Goal: Task Accomplishment & Management: Complete application form

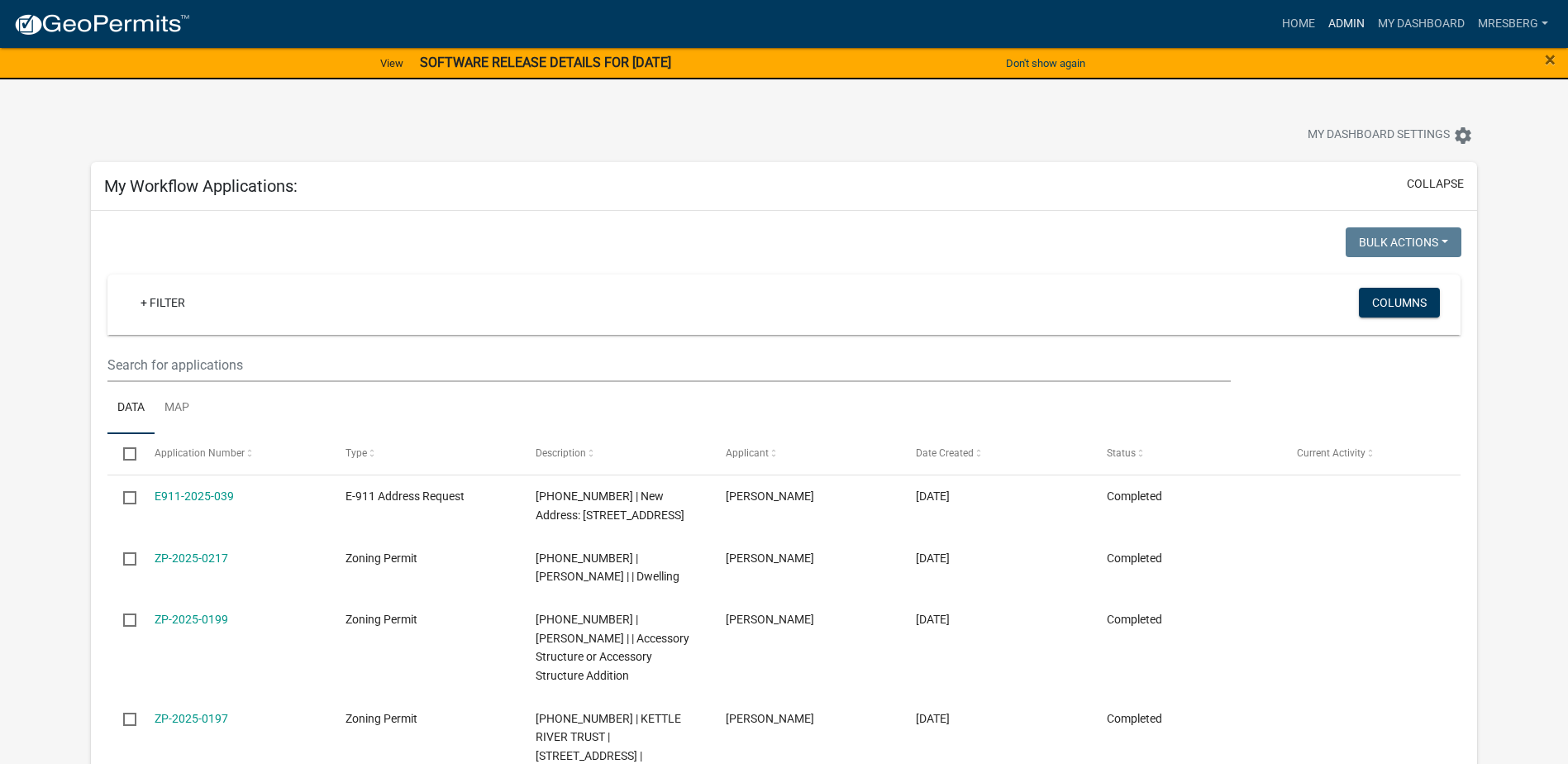
click at [1337, 25] on link "Admin" at bounding box center [1346, 23] width 49 height 31
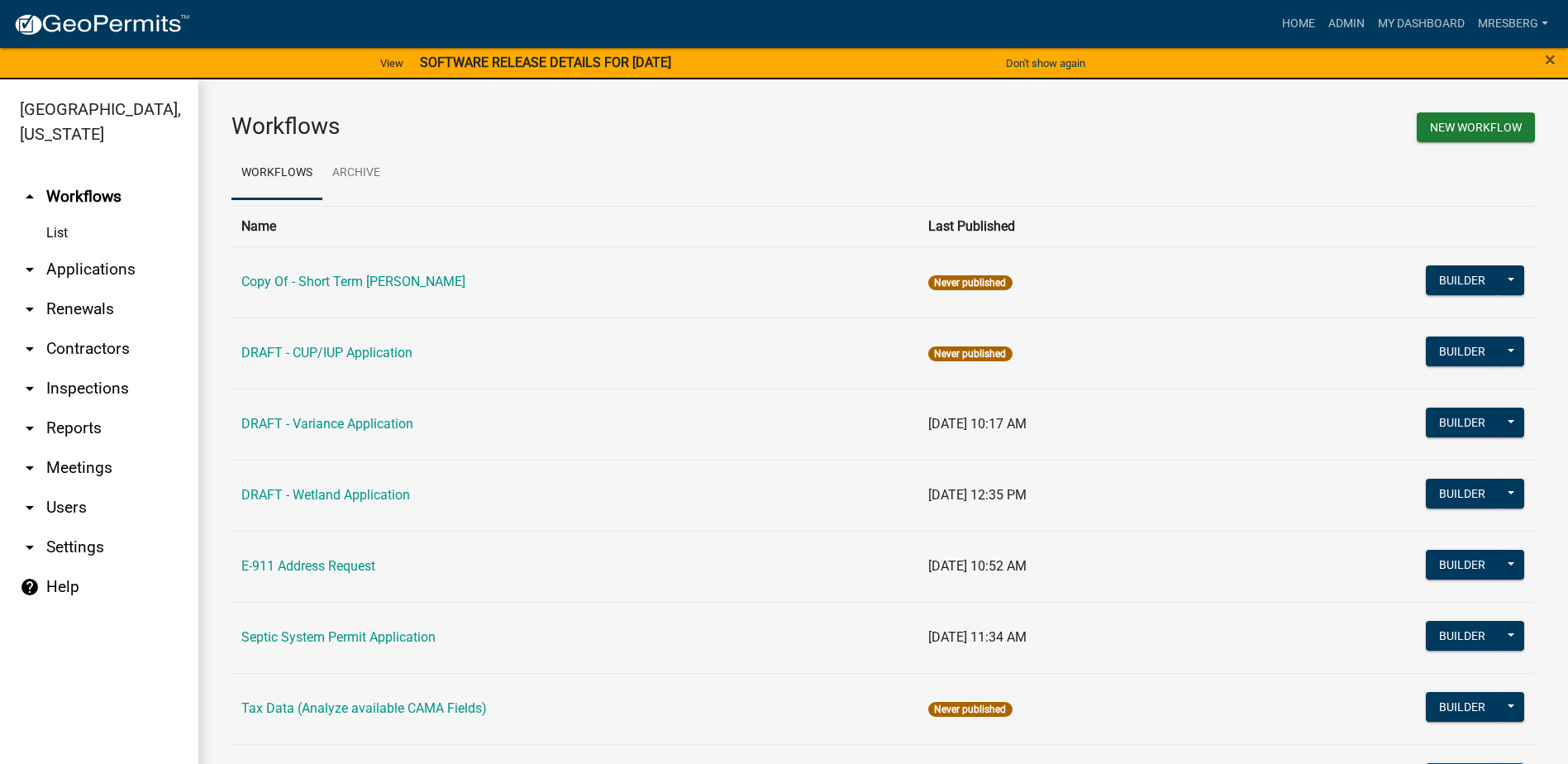
click at [105, 267] on link "arrow_drop_down Applications" at bounding box center [99, 269] width 199 height 40
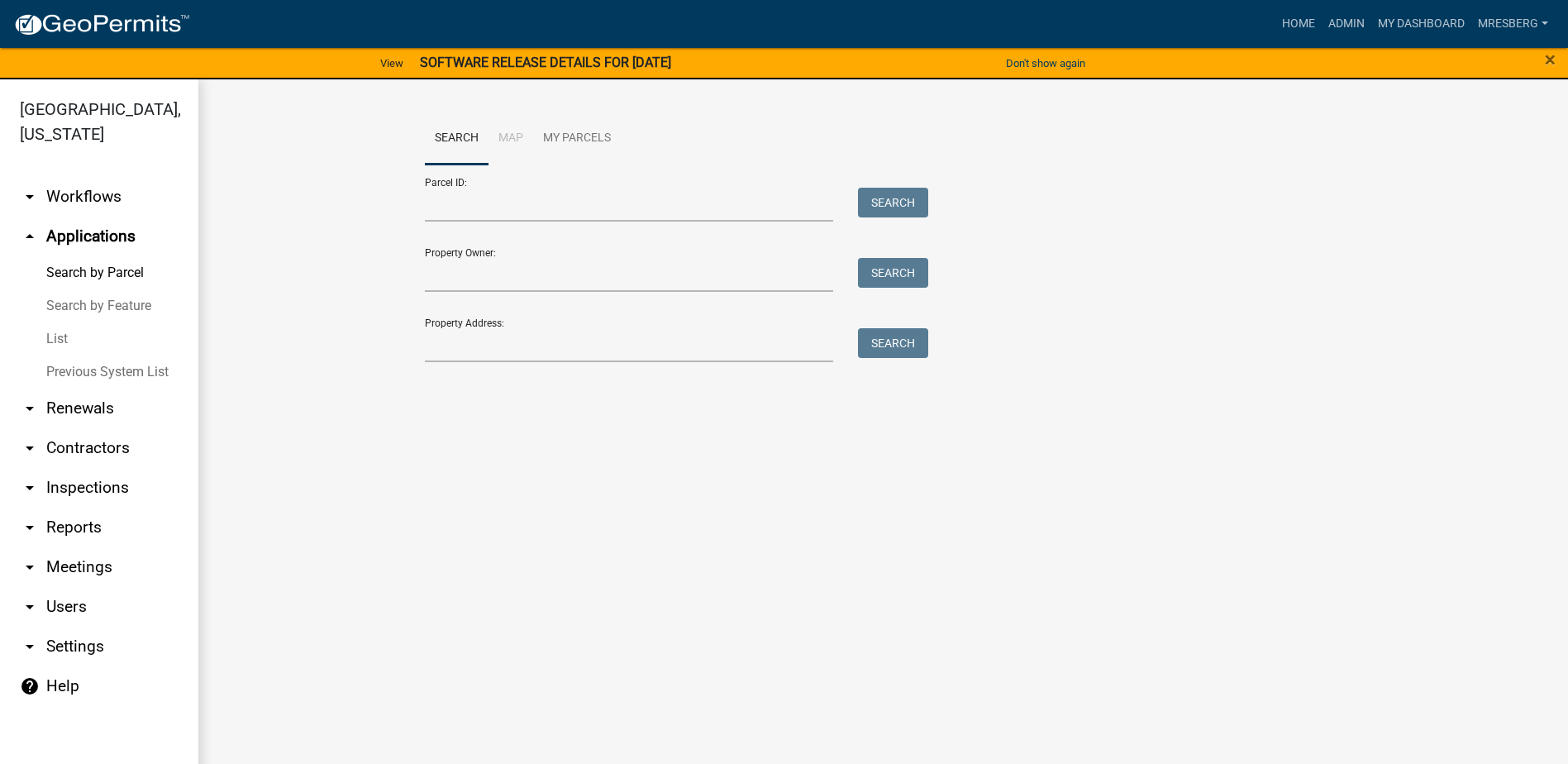
click at [51, 335] on link "List" at bounding box center [99, 338] width 199 height 33
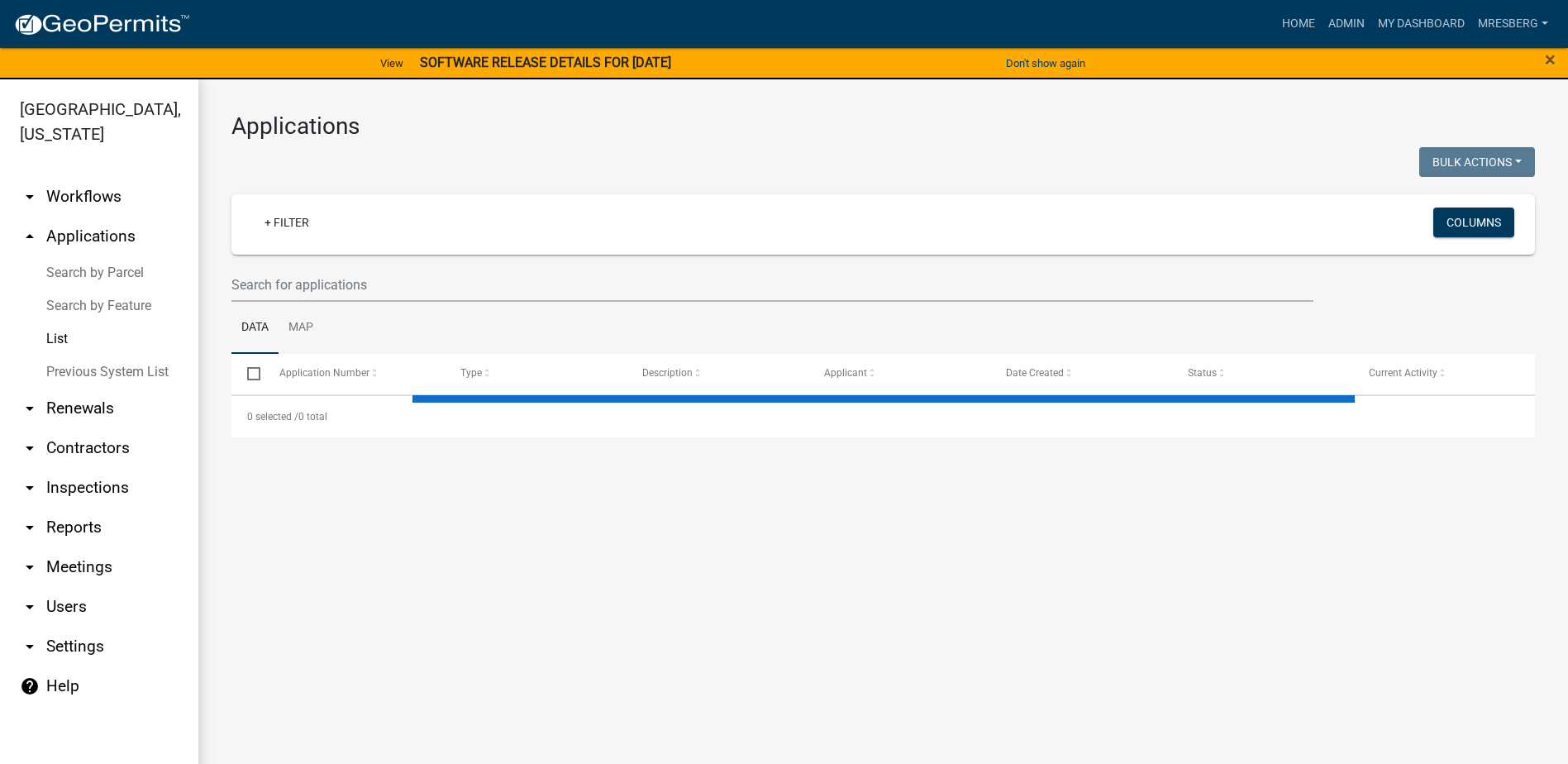
select select "3: 100"
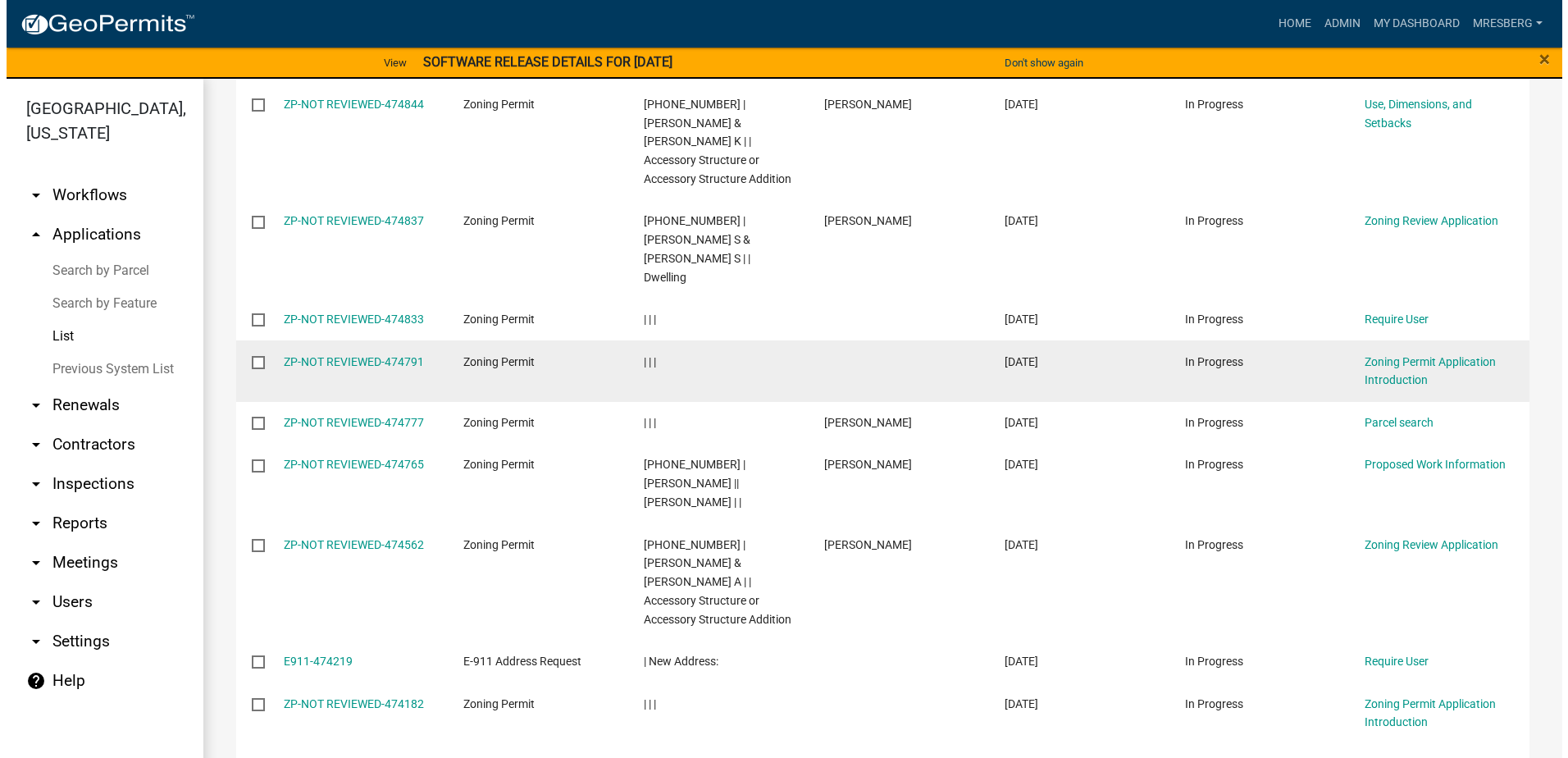
scroll to position [492, 0]
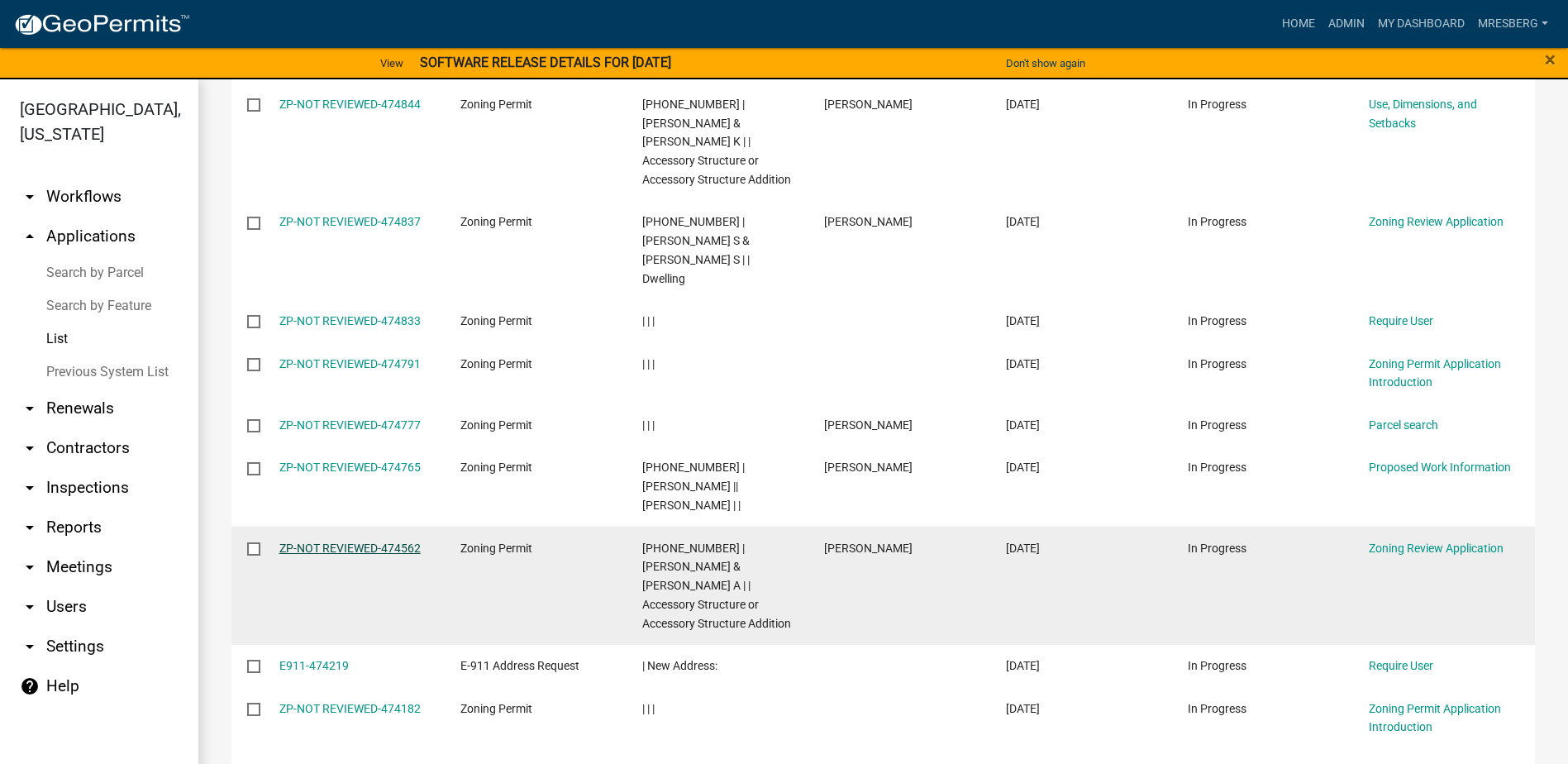
click at [348, 542] on link "ZP-NOT REVIEWED-474562" at bounding box center [350, 548] width 141 height 13
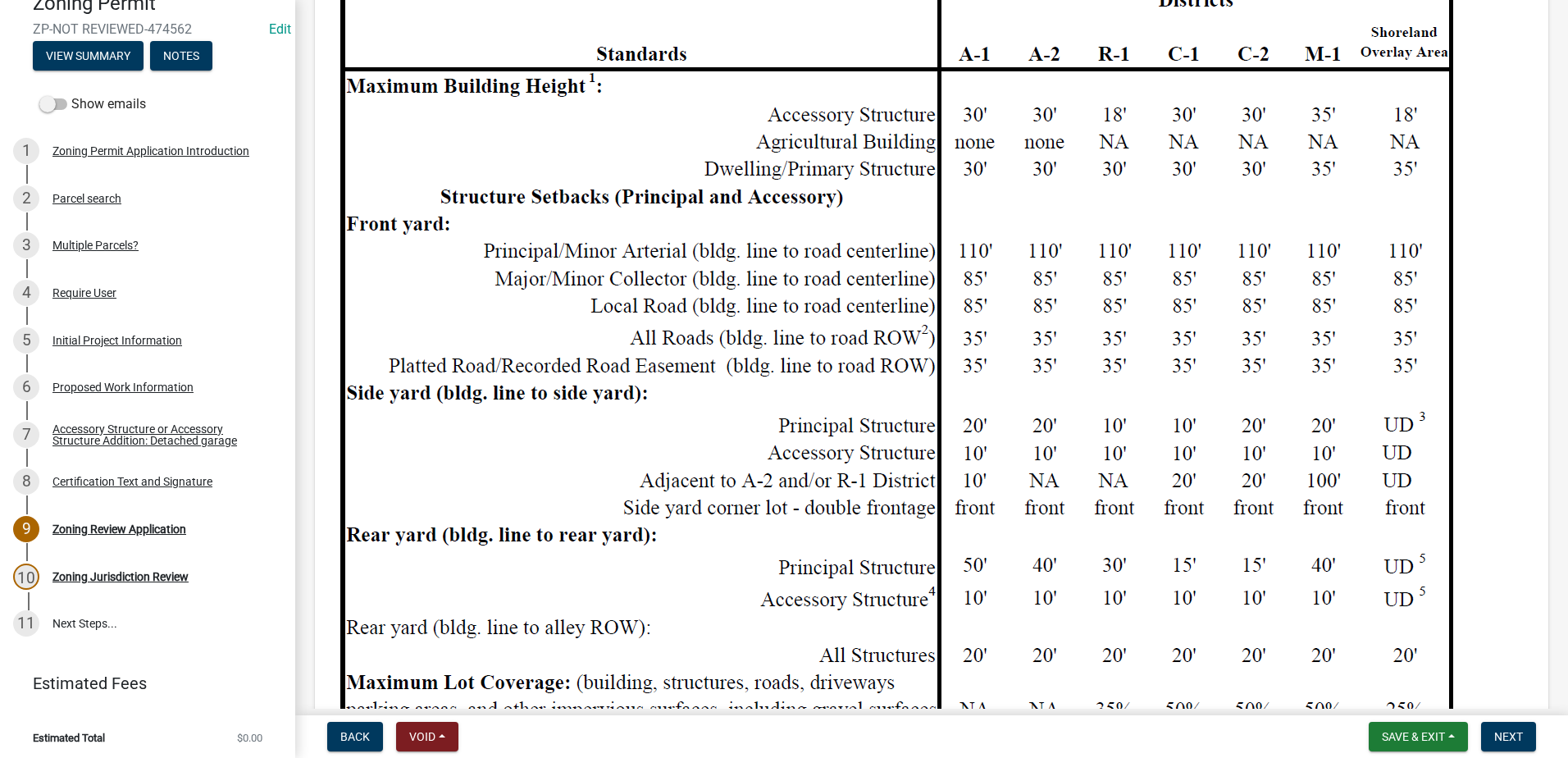
scroll to position [1395, 0]
click at [129, 523] on div "Zoning Review Application" at bounding box center [120, 529] width 134 height 12
click at [31, 525] on div "9" at bounding box center [26, 529] width 26 height 26
click at [156, 525] on div "Zoning Review Application" at bounding box center [120, 529] width 134 height 12
click at [99, 523] on div "Zoning Review Application" at bounding box center [120, 529] width 134 height 12
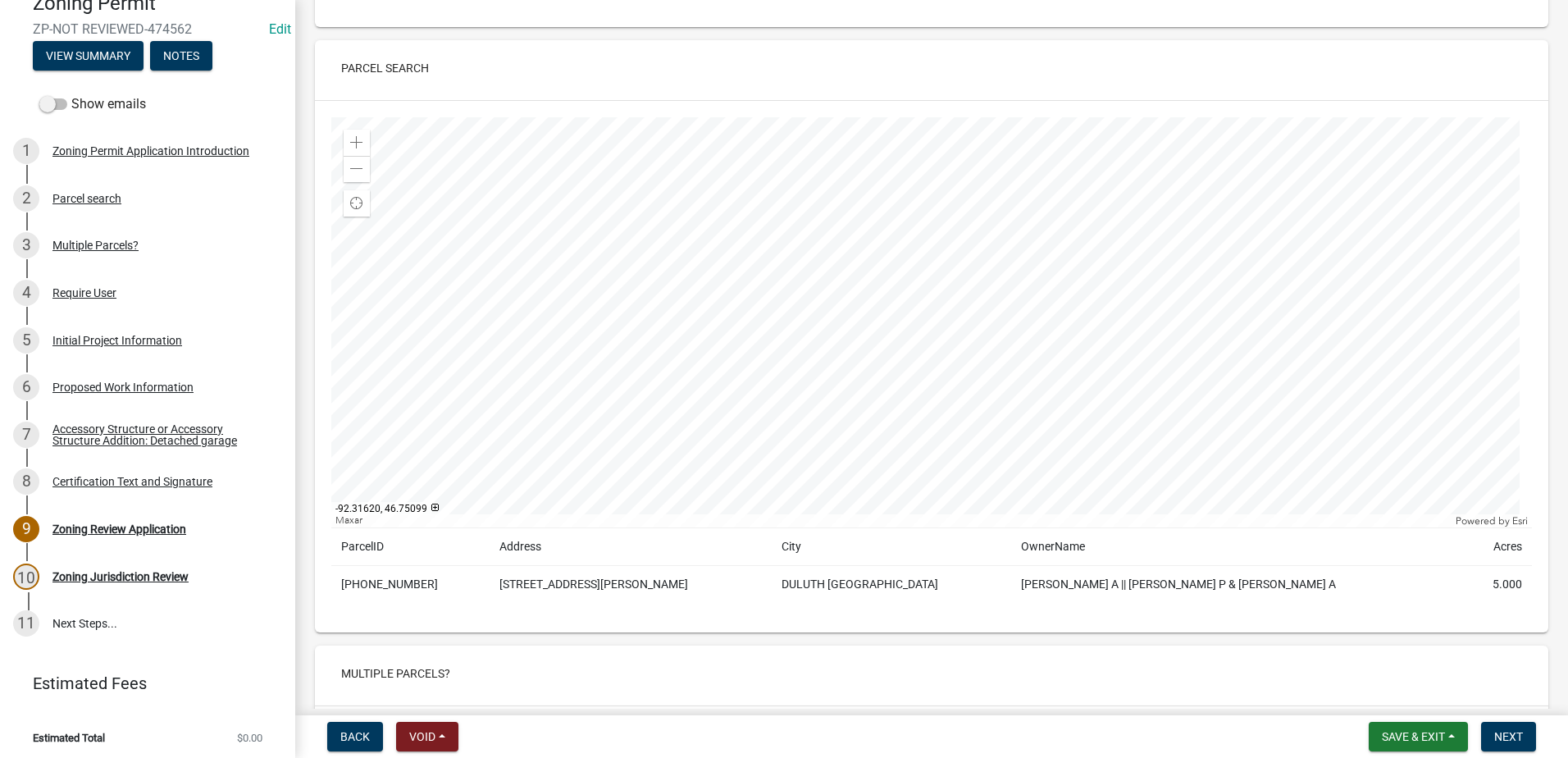
scroll to position [2707, 0]
click at [349, 155] on div "Zoom out" at bounding box center [356, 168] width 26 height 26
click at [351, 162] on span at bounding box center [356, 168] width 13 height 13
click at [355, 162] on span at bounding box center [356, 168] width 13 height 13
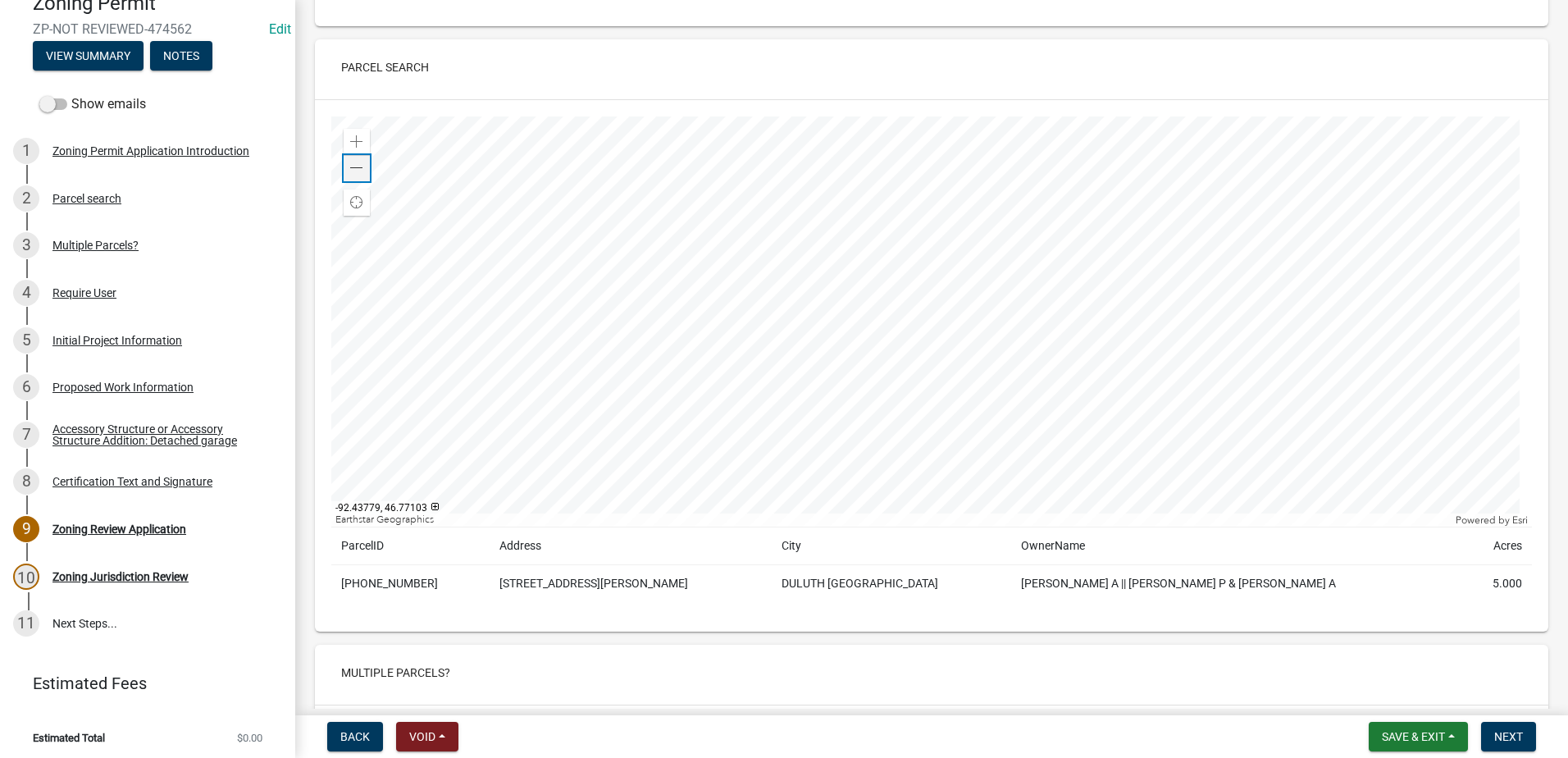
click at [353, 162] on span at bounding box center [356, 168] width 13 height 13
click at [719, 262] on div at bounding box center [931, 321] width 1200 height 410
click at [688, 212] on div at bounding box center [931, 321] width 1200 height 410
click at [355, 136] on span at bounding box center [356, 142] width 13 height 13
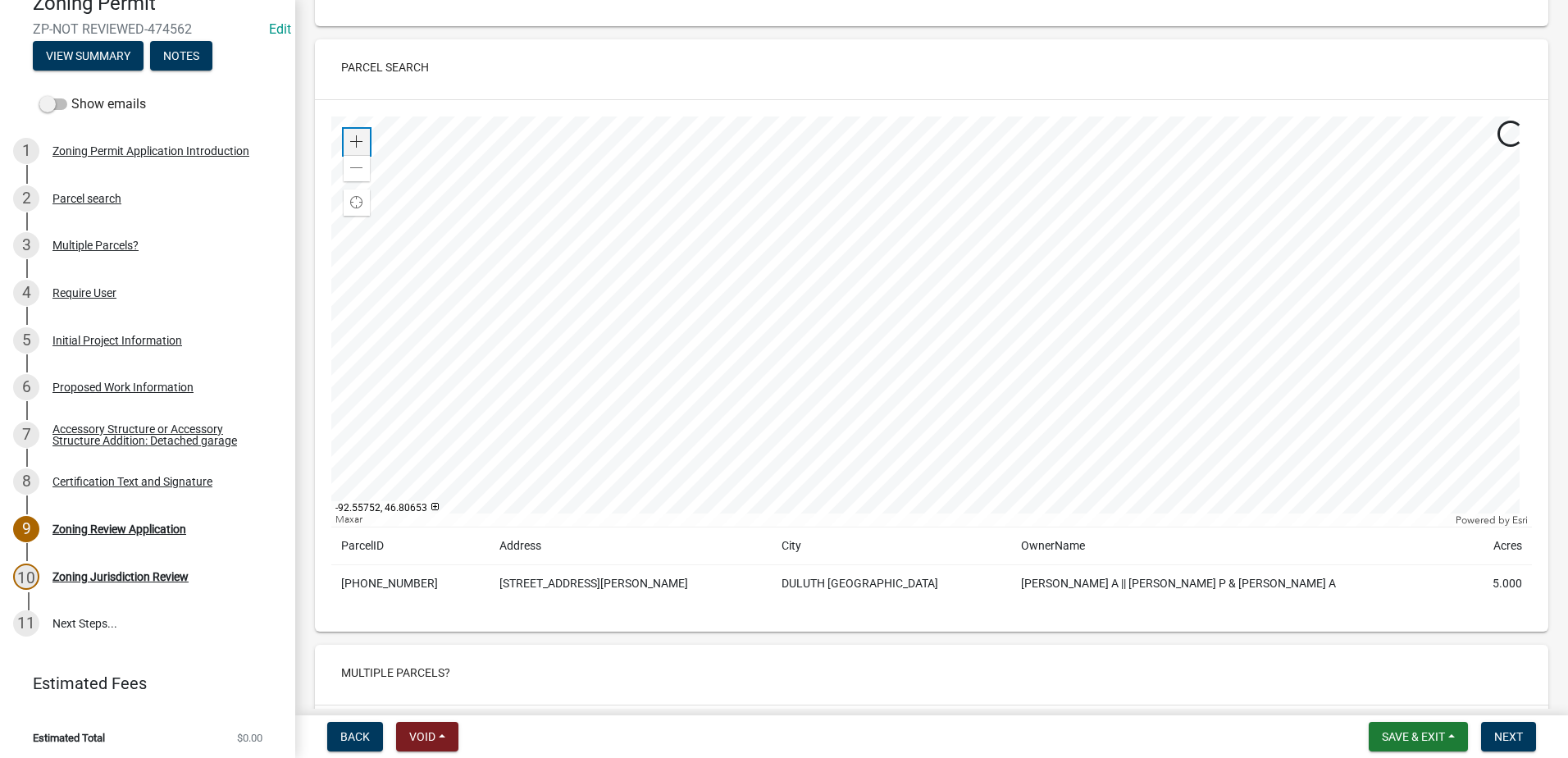
click at [355, 136] on span at bounding box center [356, 142] width 13 height 13
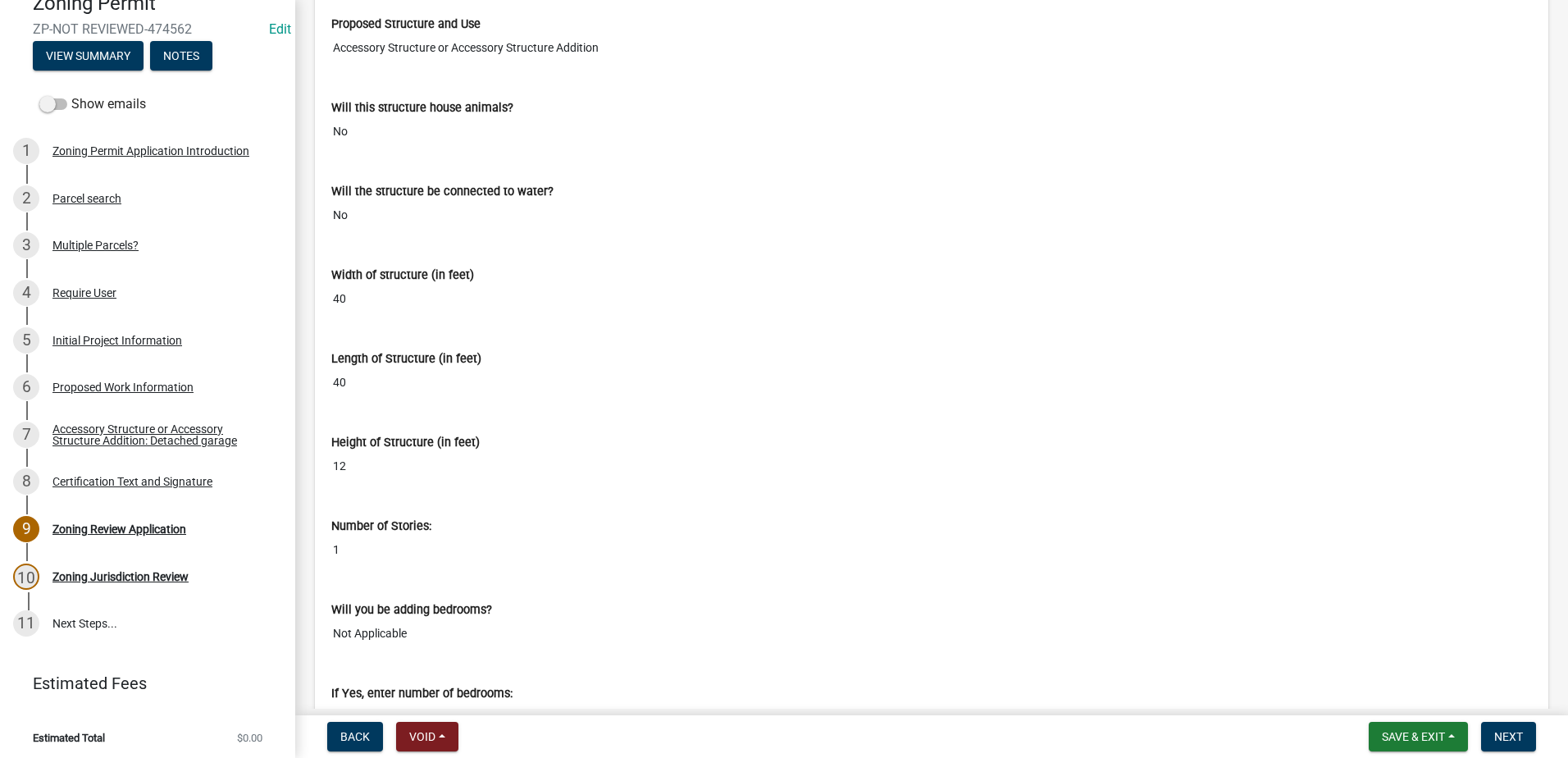
scroll to position [9680, 0]
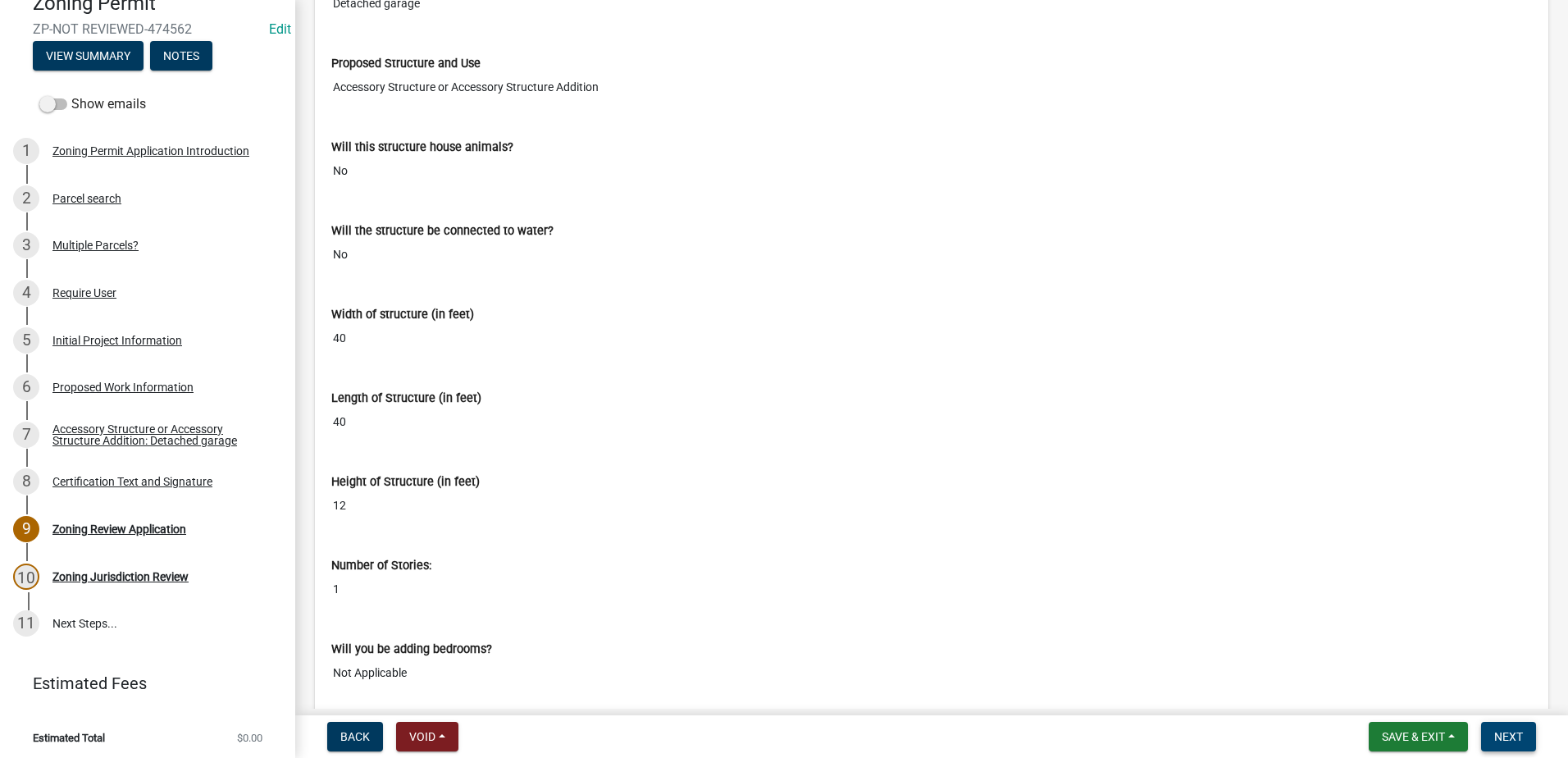
click at [1494, 733] on span "Next" at bounding box center [1508, 737] width 29 height 13
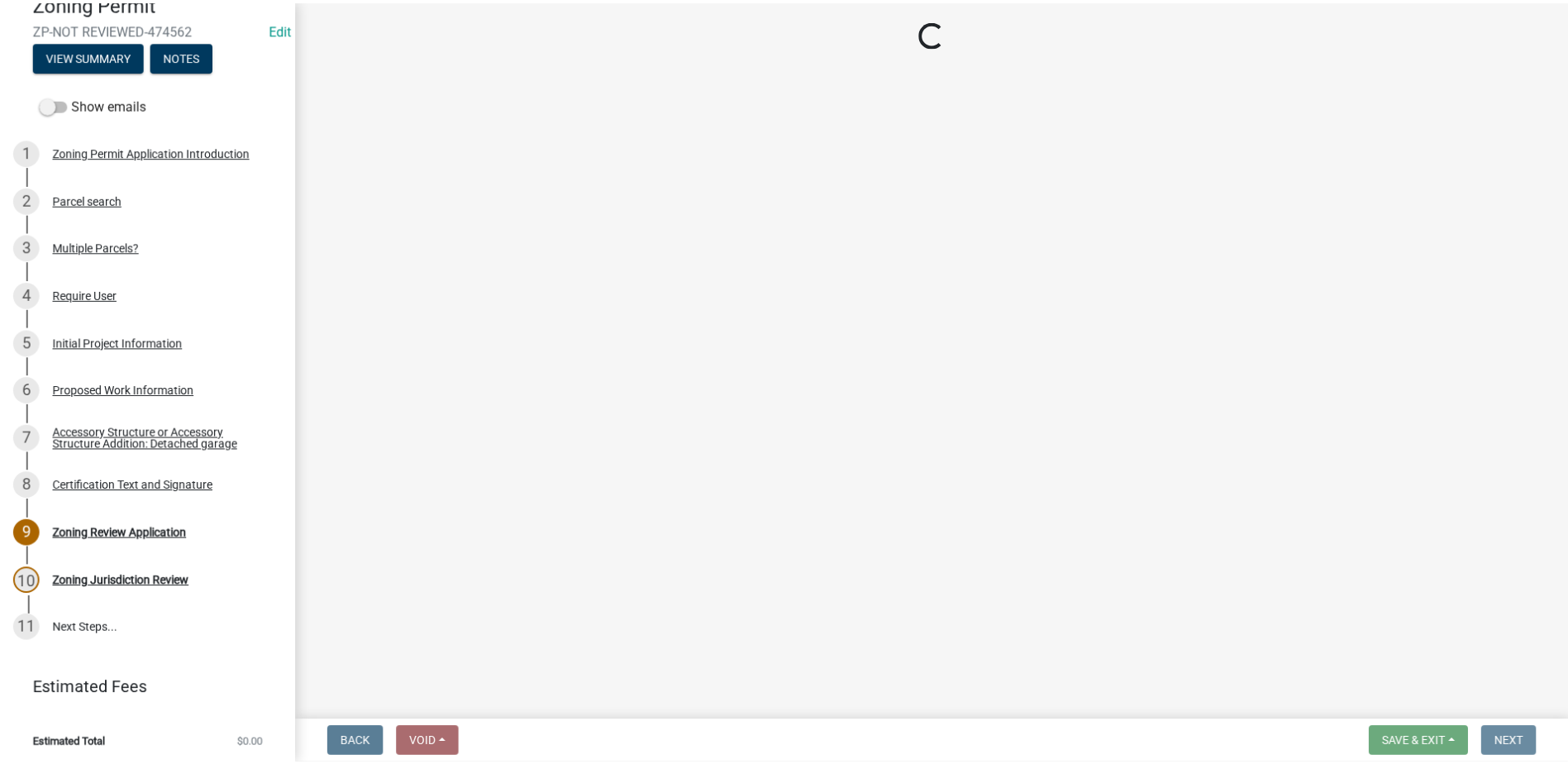
scroll to position [0, 0]
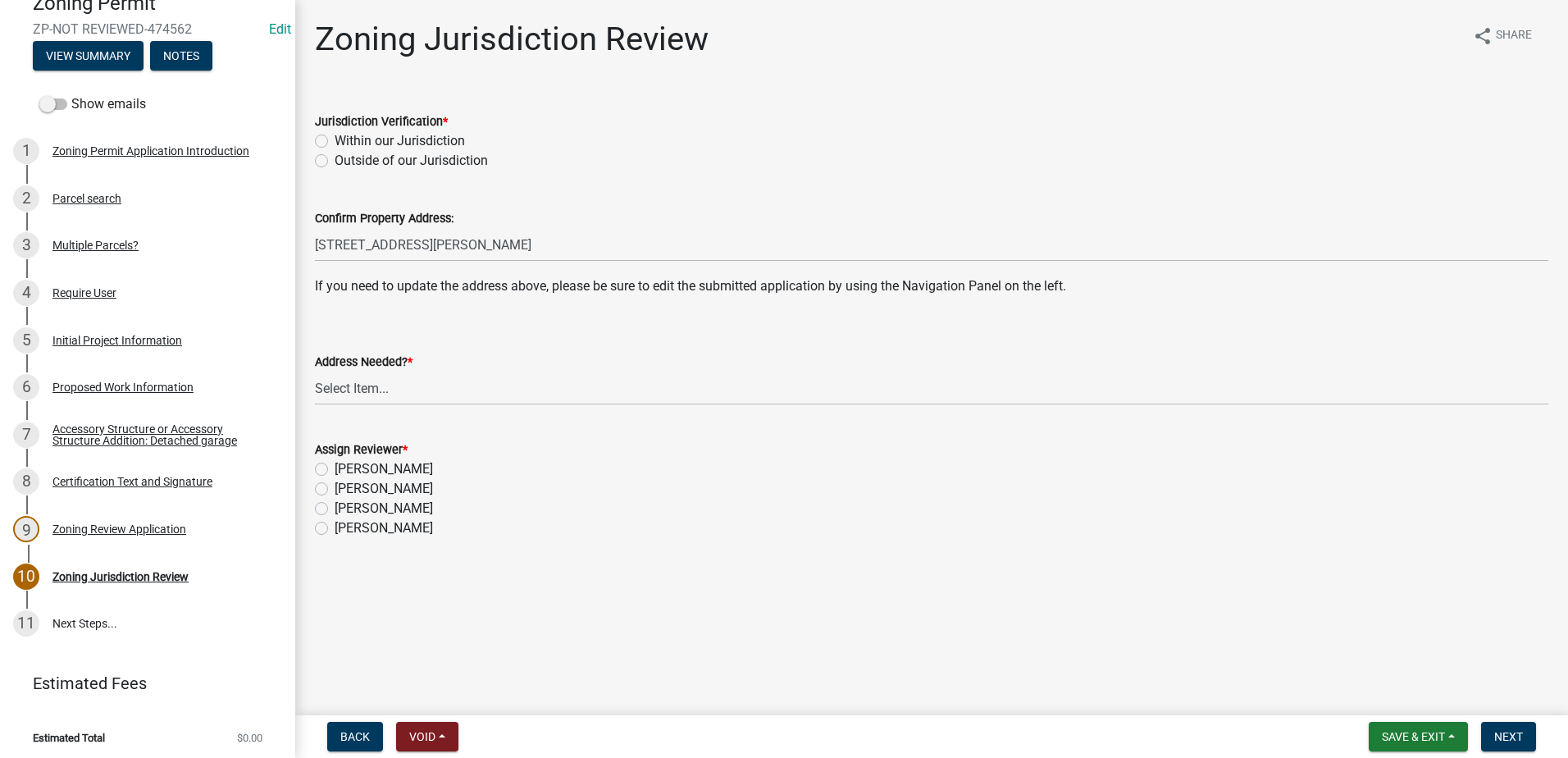
click at [335, 158] on label "Outside of our Jurisdiction" at bounding box center [411, 161] width 153 height 20
click at [335, 158] on input "Outside of our Jurisdiction" at bounding box center [340, 156] width 11 height 11
radio input "true"
click at [369, 387] on select "Select Item... Yes No" at bounding box center [932, 388] width 1233 height 34
click at [315, 371] on select "Select Item... Yes No" at bounding box center [932, 388] width 1233 height 34
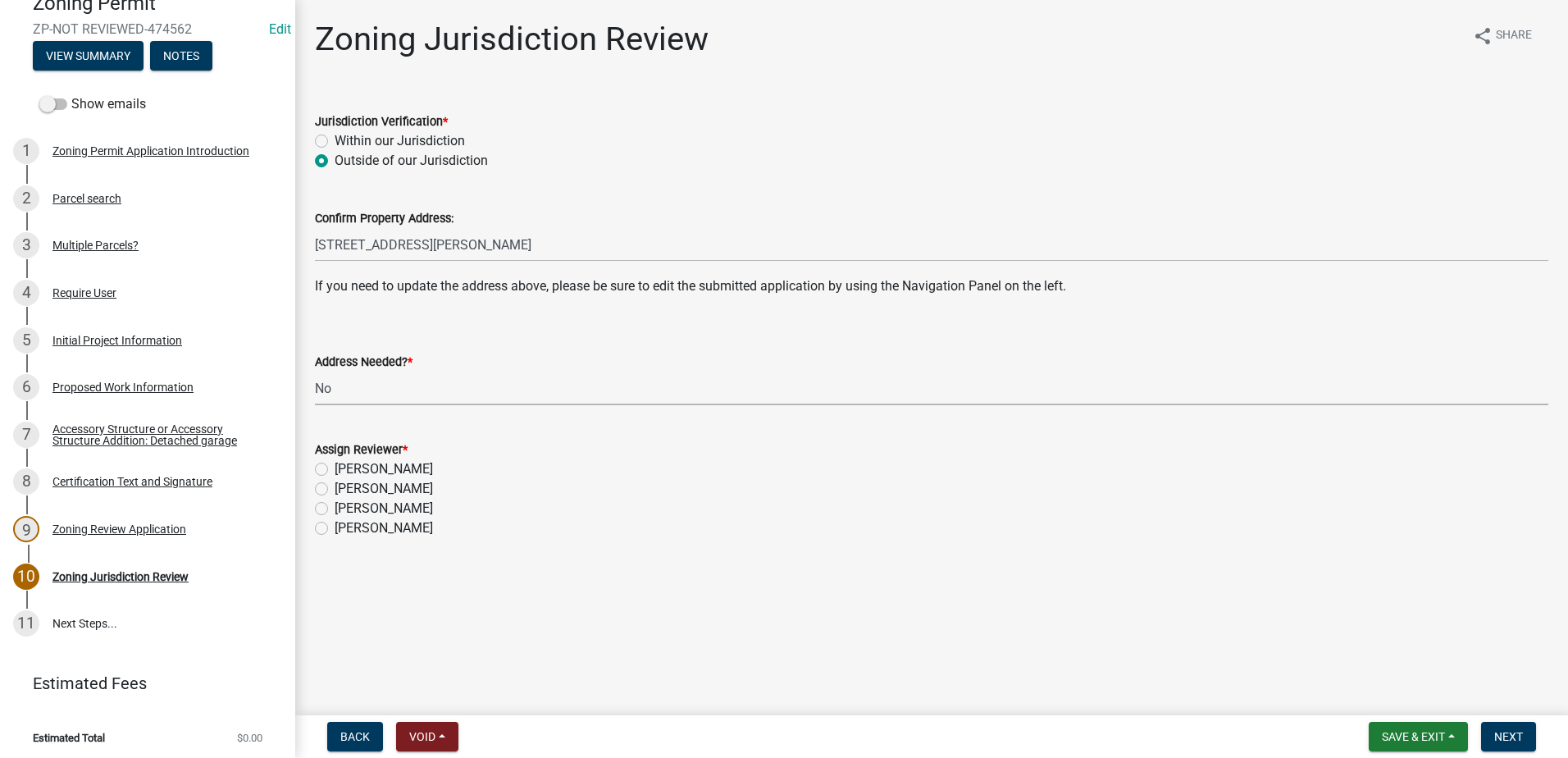
select select "aade736b-b8ba-42e5-ae4c-e00a265c1909"
click at [335, 490] on label "[PERSON_NAME]" at bounding box center [384, 489] width 98 height 20
click at [335, 490] on input "[PERSON_NAME]" at bounding box center [340, 485] width 11 height 11
radio input "true"
click at [1519, 737] on span "Next" at bounding box center [1508, 737] width 29 height 13
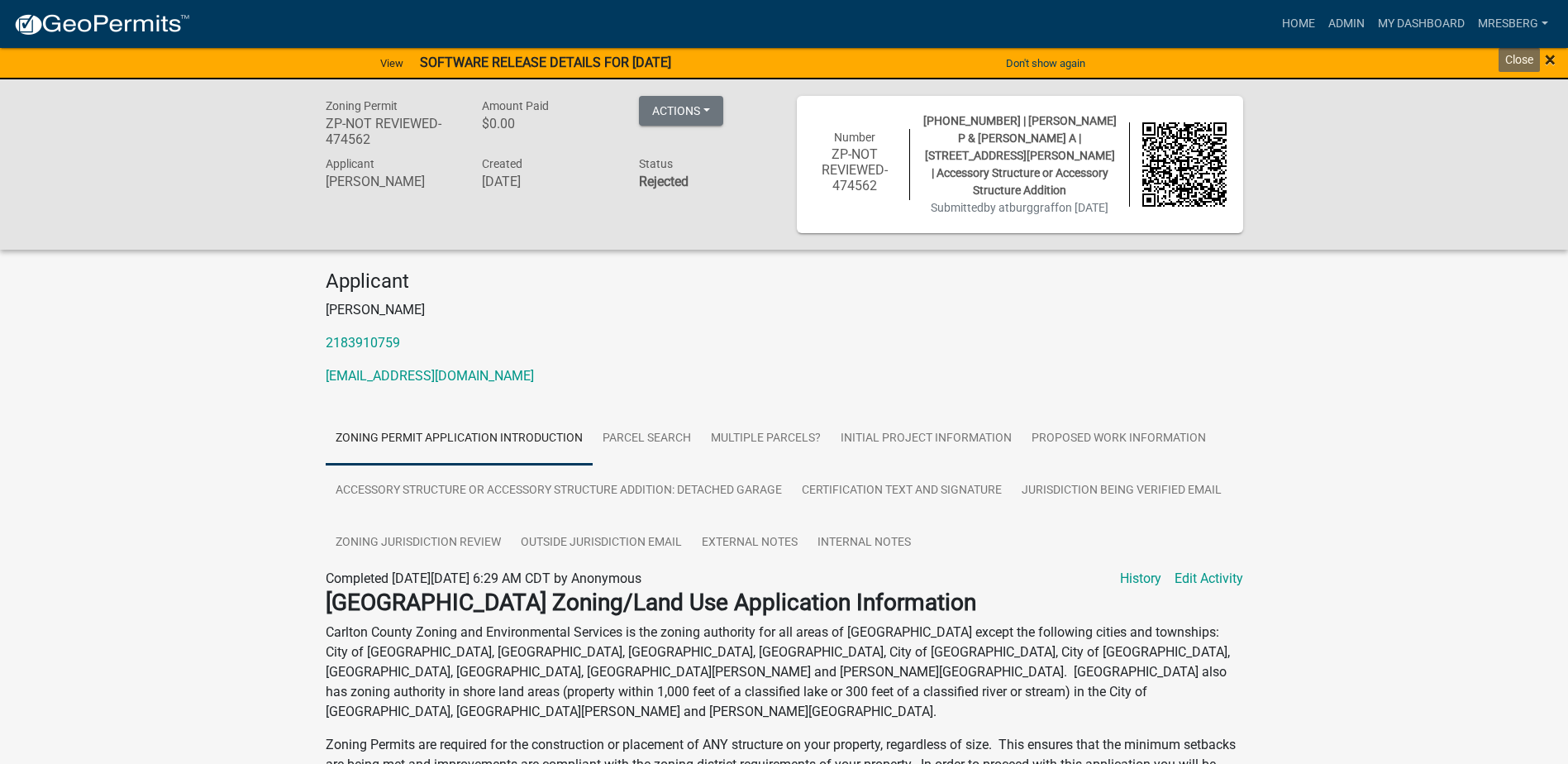
click at [1548, 61] on span "×" at bounding box center [1550, 59] width 11 height 23
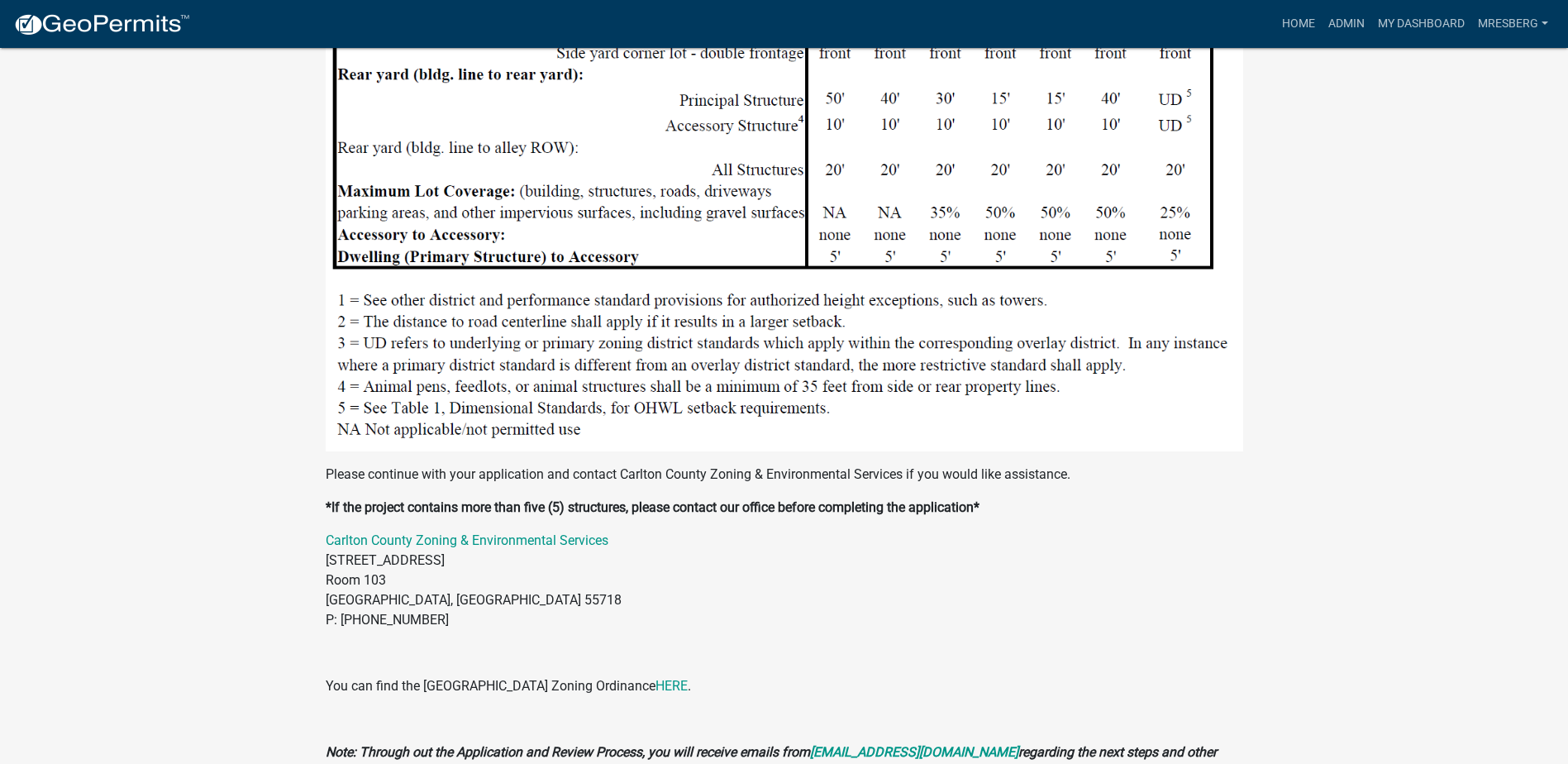
scroll to position [2065, 0]
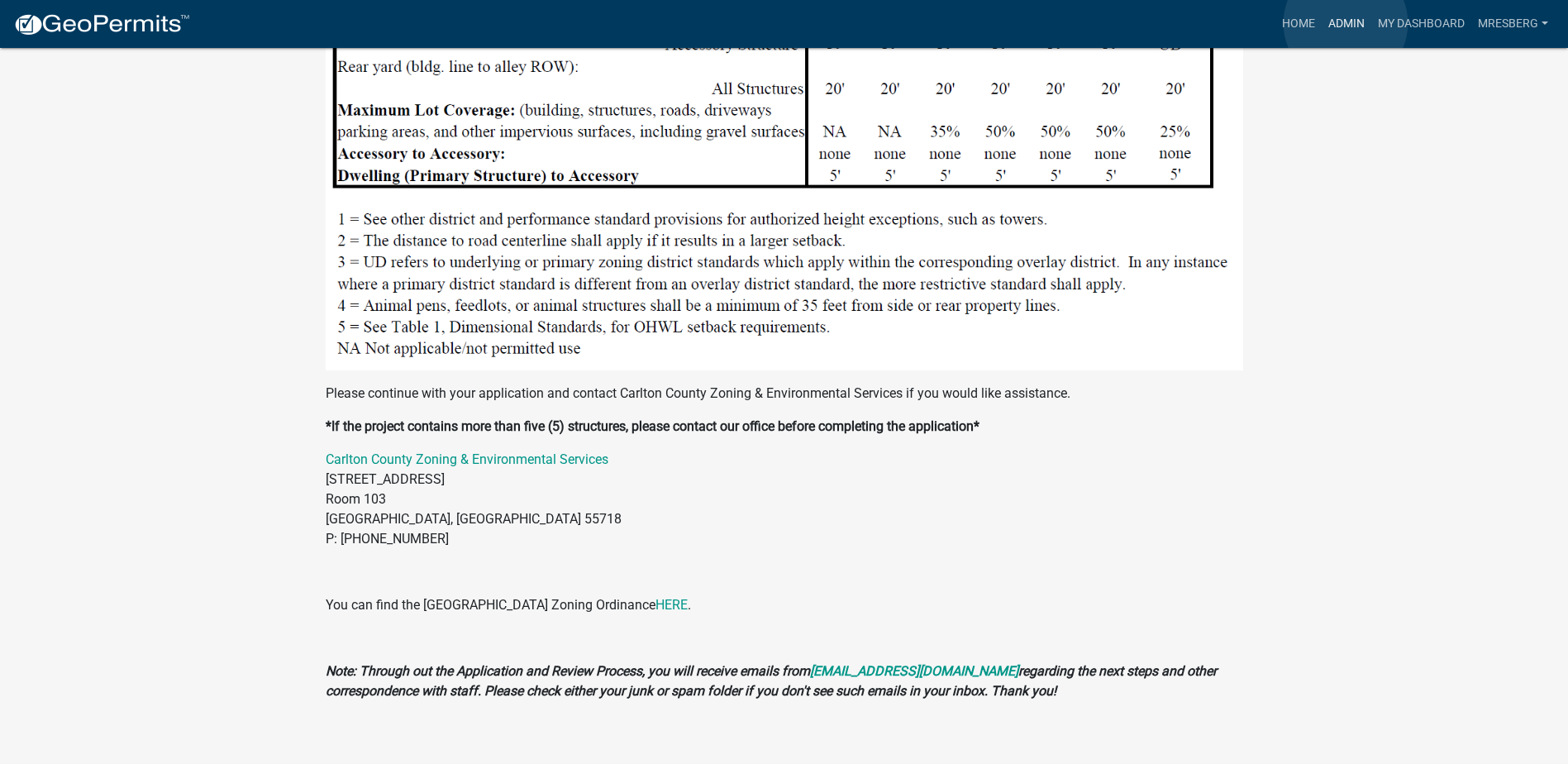
click at [1346, 23] on link "Admin" at bounding box center [1346, 23] width 49 height 31
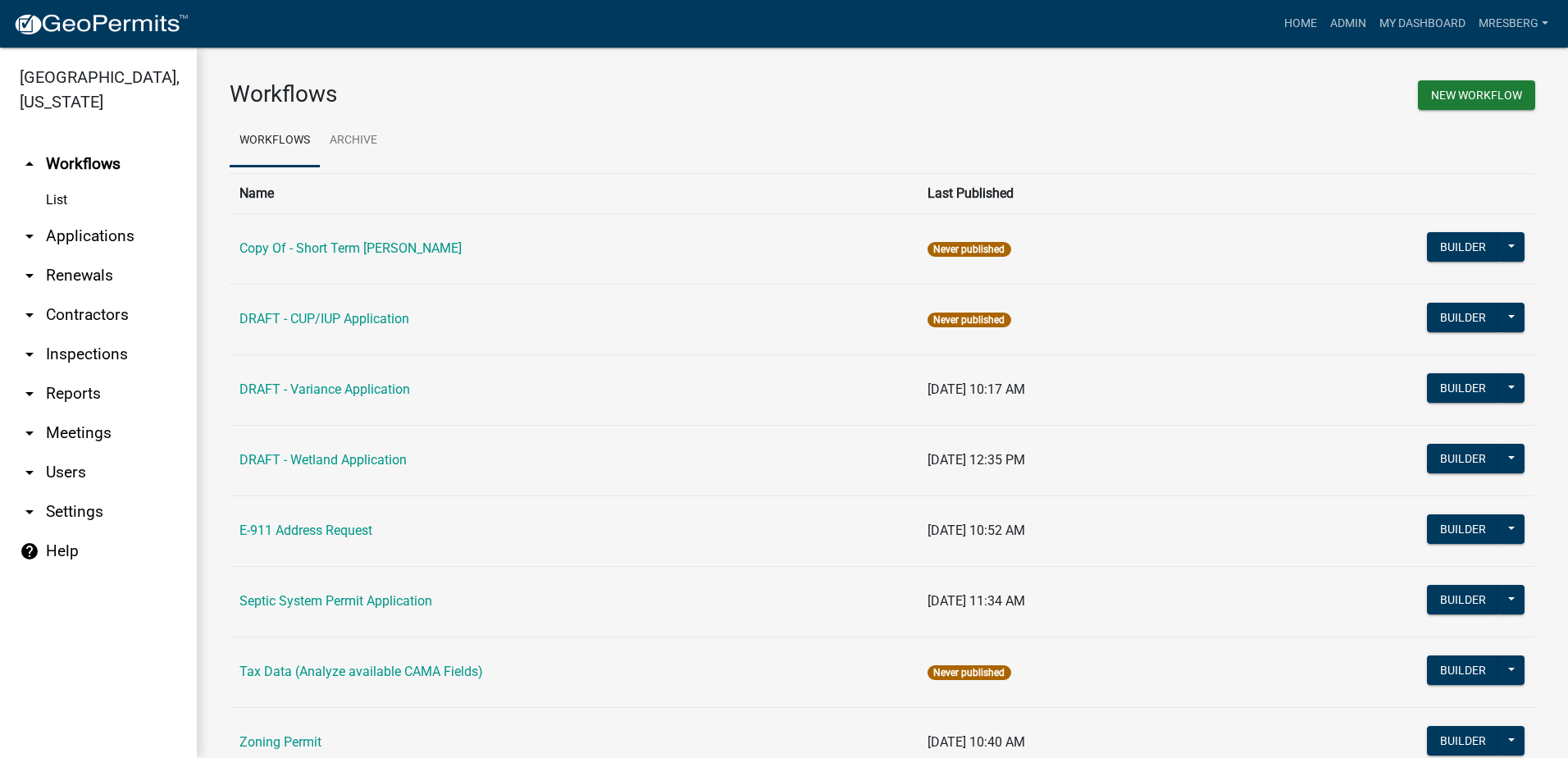
click at [69, 236] on link "arrow_drop_down Applications" at bounding box center [98, 237] width 197 height 39
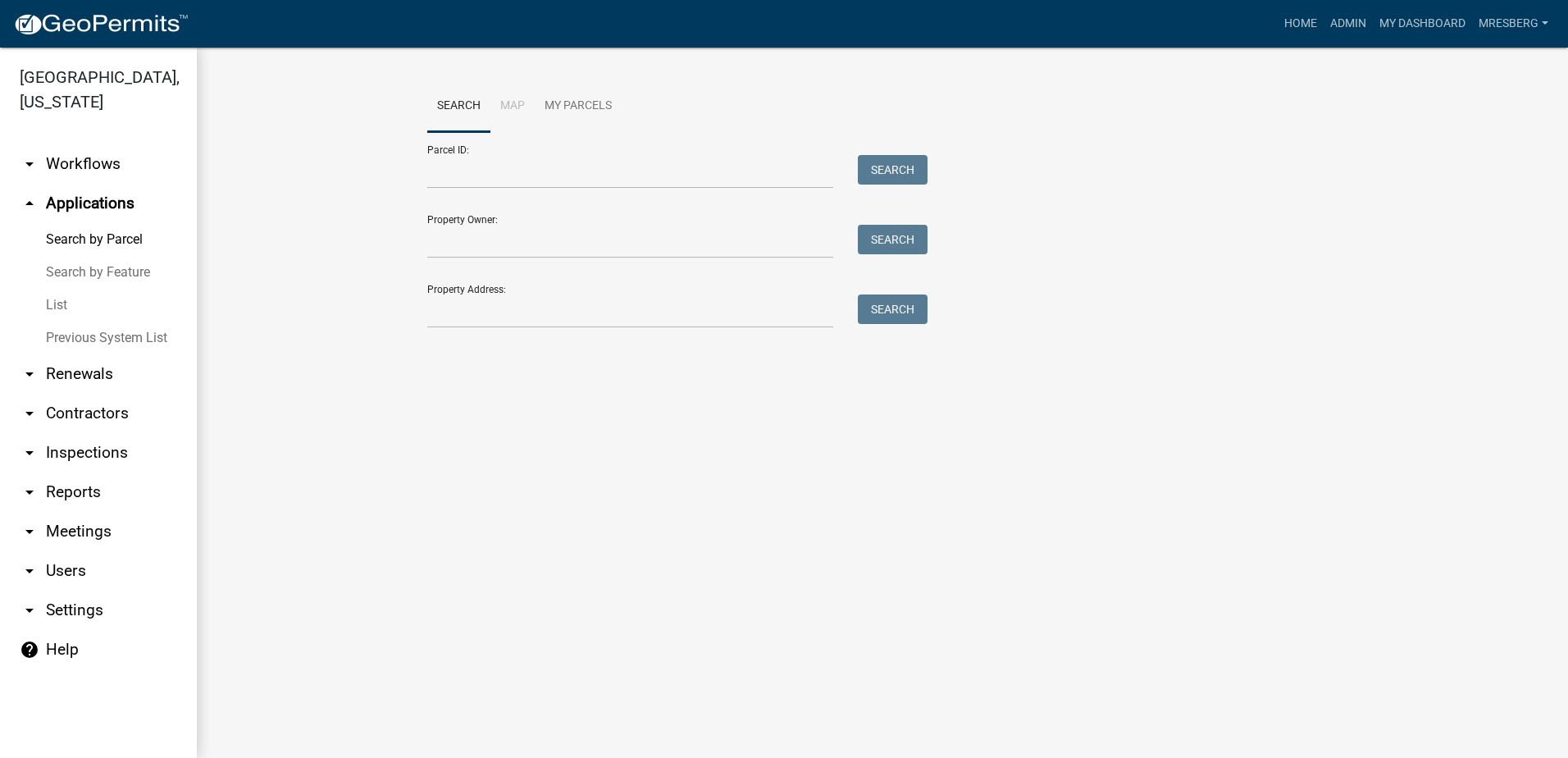
click at [52, 308] on link "List" at bounding box center [98, 304] width 197 height 33
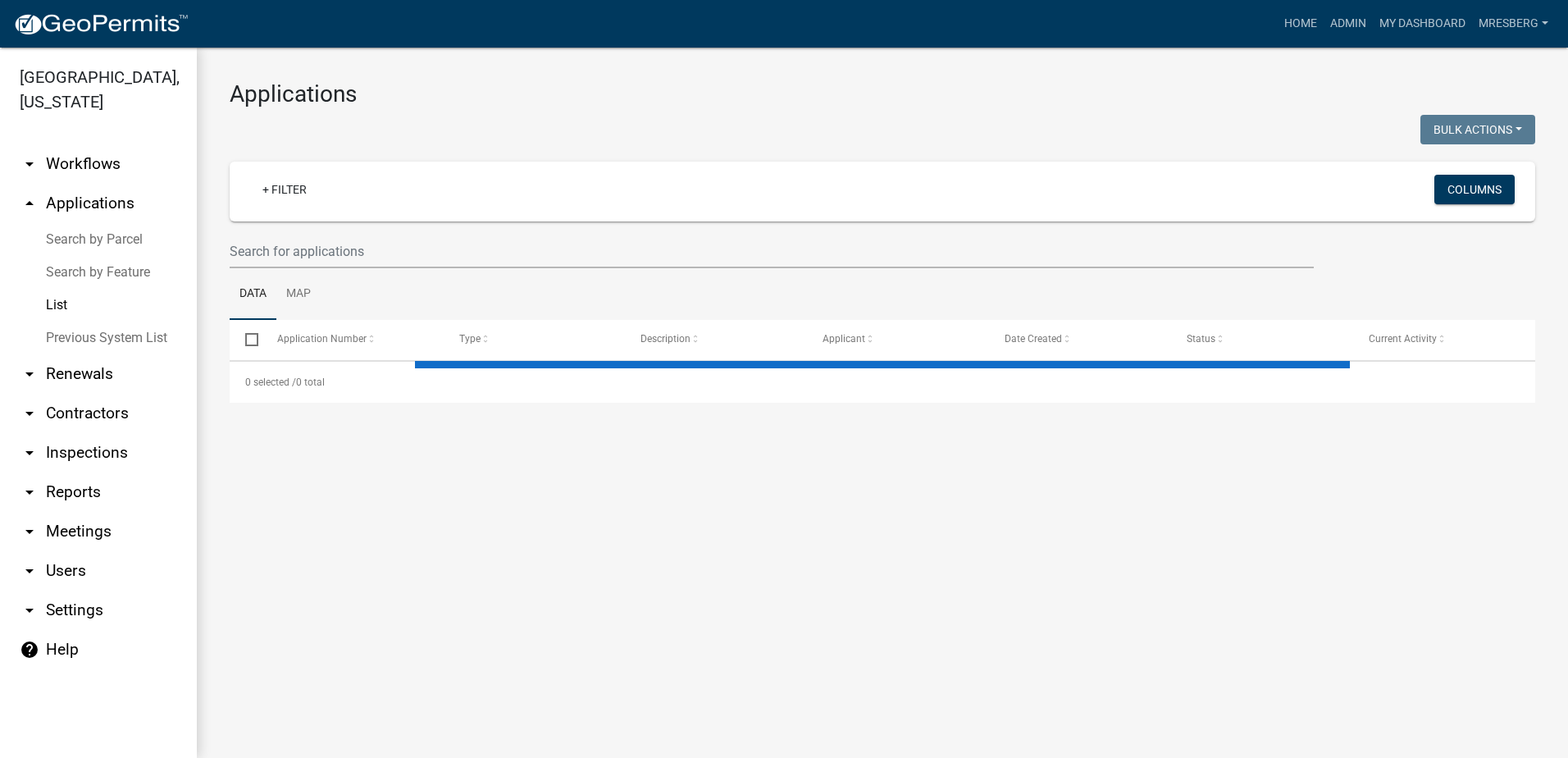
select select "3: 100"
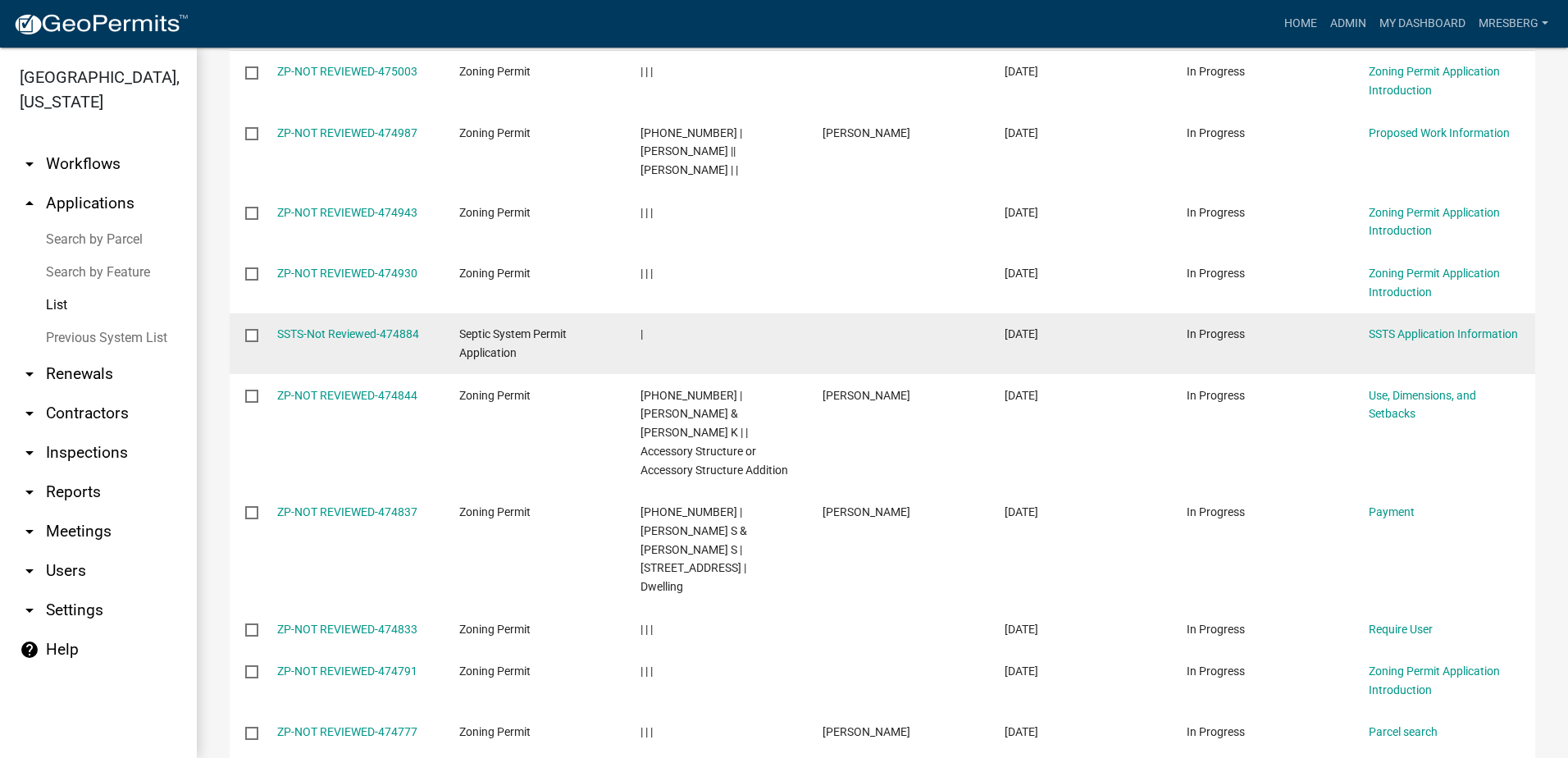
scroll to position [410, 0]
